Goal: Find specific page/section: Find specific page/section

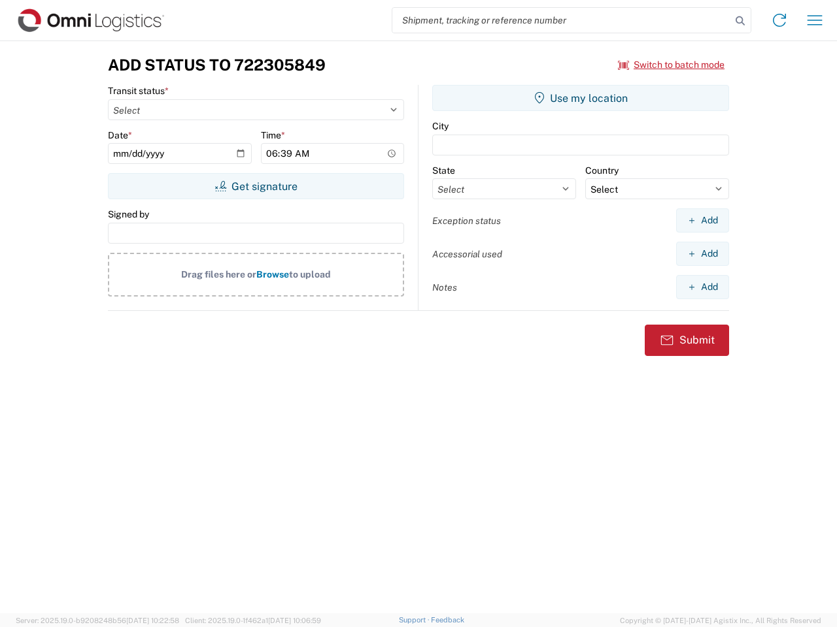
click at [561, 20] on input "search" at bounding box center [561, 20] width 339 height 25
click at [740, 21] on icon at bounding box center [740, 21] width 18 height 18
click at [779, 20] on icon at bounding box center [779, 20] width 21 height 21
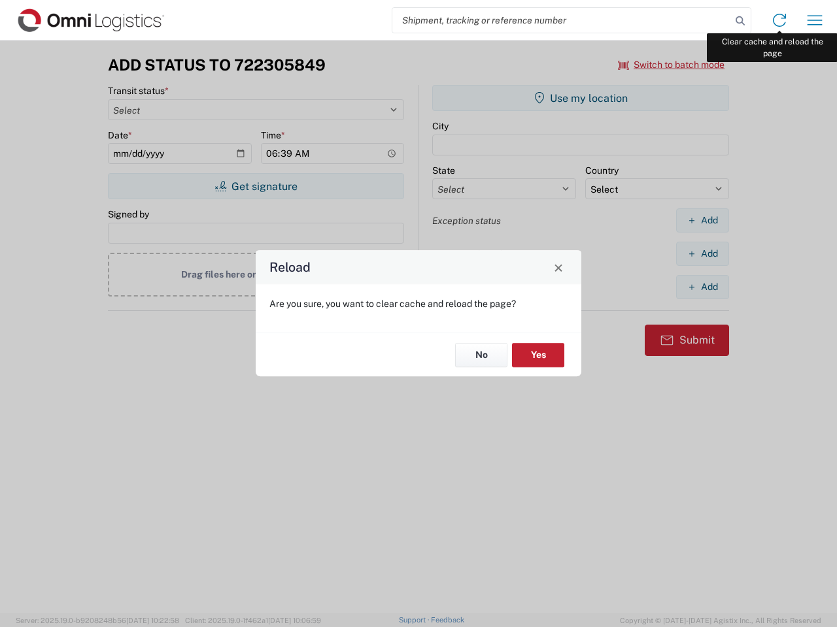
click at [814, 20] on div "Reload Are you sure, you want to clear cache and reload the page? No Yes" at bounding box center [418, 313] width 837 height 627
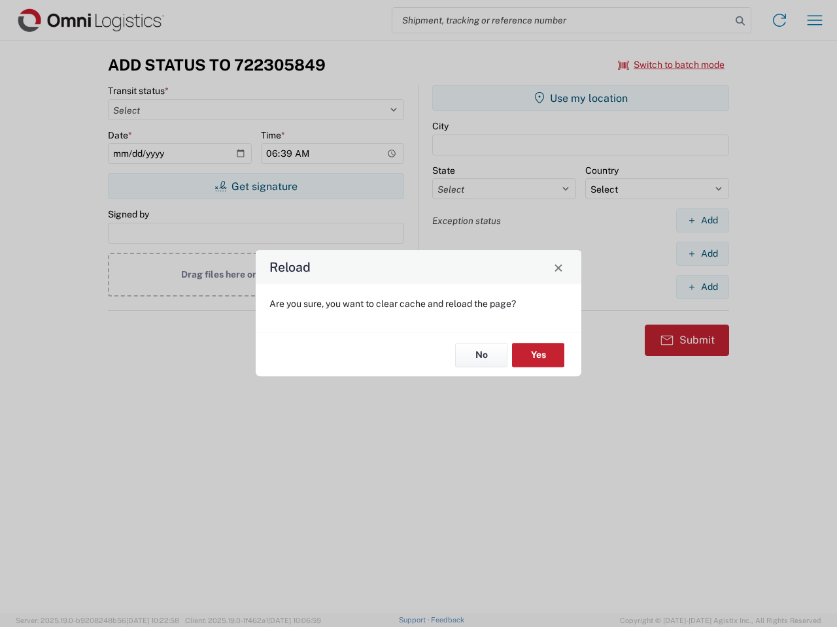
click at [671, 65] on div "Reload Are you sure, you want to clear cache and reload the page? No Yes" at bounding box center [418, 313] width 837 height 627
click at [256, 186] on div "Reload Are you sure, you want to clear cache and reload the page? No Yes" at bounding box center [418, 313] width 837 height 627
click at [580, 98] on div "Reload Are you sure, you want to clear cache and reload the page? No Yes" at bounding box center [418, 313] width 837 height 627
click at [702, 220] on div "Reload Are you sure, you want to clear cache and reload the page? No Yes" at bounding box center [418, 313] width 837 height 627
click at [702, 254] on div "Reload Are you sure, you want to clear cache and reload the page? No Yes" at bounding box center [418, 313] width 837 height 627
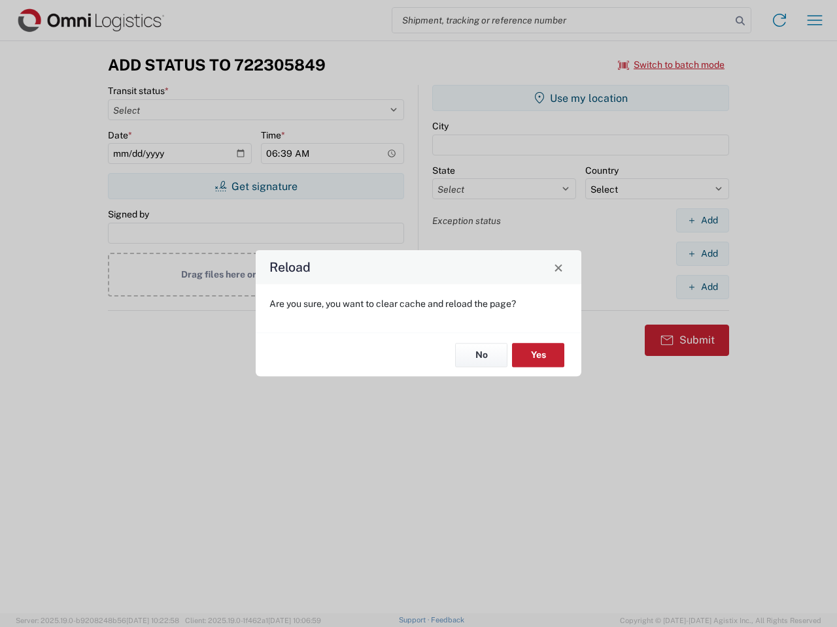
click at [702, 287] on div "Reload Are you sure, you want to clear cache and reload the page? No Yes" at bounding box center [418, 313] width 837 height 627
